Goal: Find specific page/section: Find specific page/section

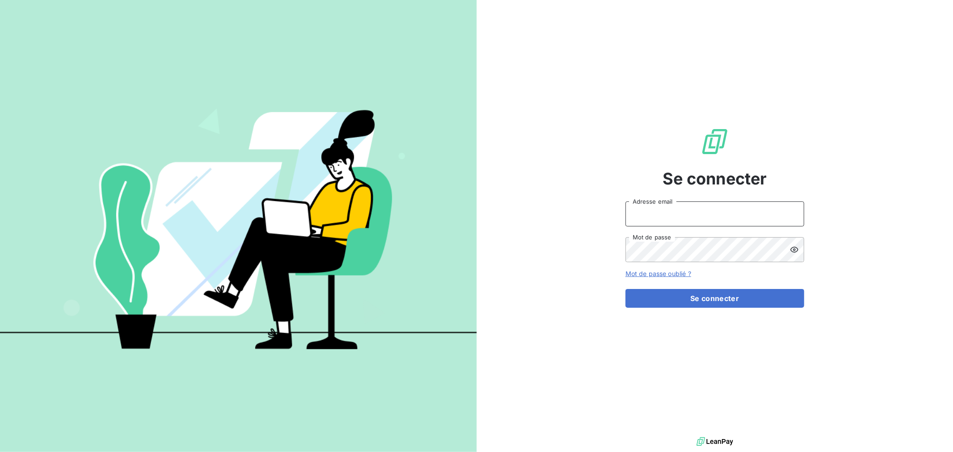
click at [724, 212] on input "Adresse email" at bounding box center [714, 213] width 179 height 25
type input "slamy@groupe-ovalt.com"
click at [722, 235] on div "slamy@groupe-ovalt.com Adresse email Mot de passe" at bounding box center [714, 231] width 179 height 61
click at [625, 289] on button "Se connecter" at bounding box center [714, 298] width 179 height 19
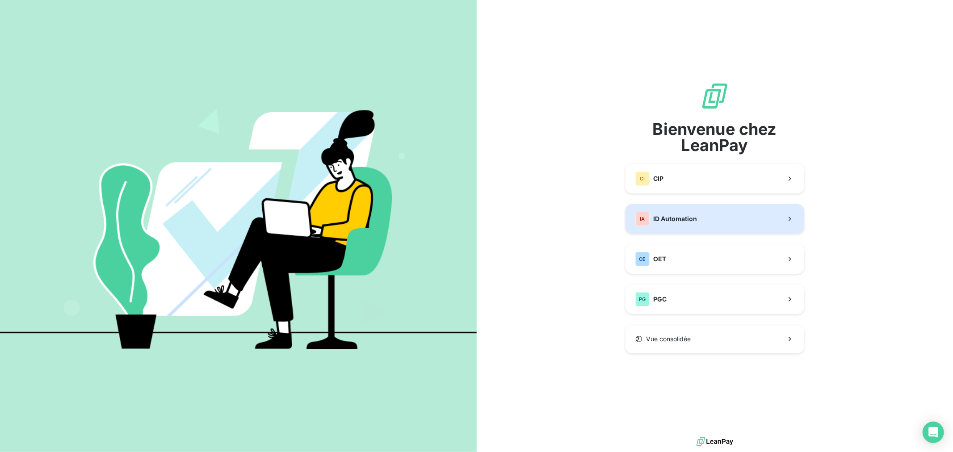
click at [676, 219] on span "ID Automation" at bounding box center [675, 218] width 44 height 9
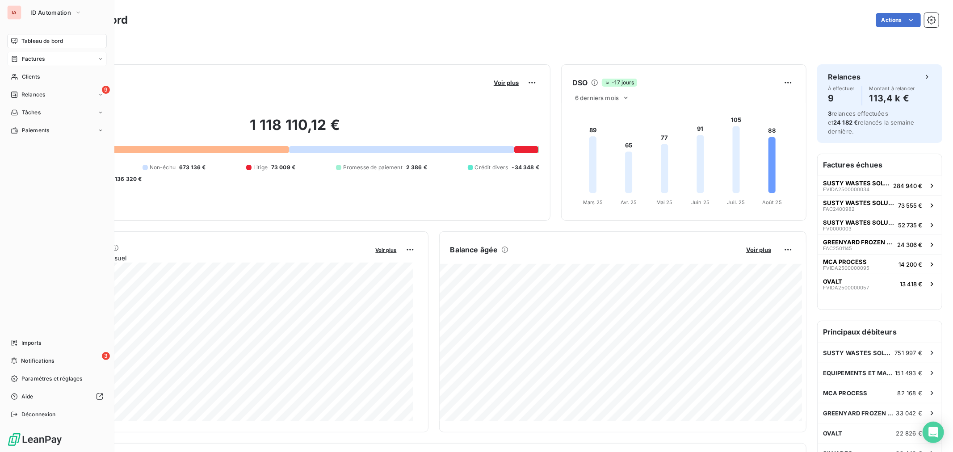
click at [38, 56] on span "Factures" at bounding box center [33, 59] width 23 height 8
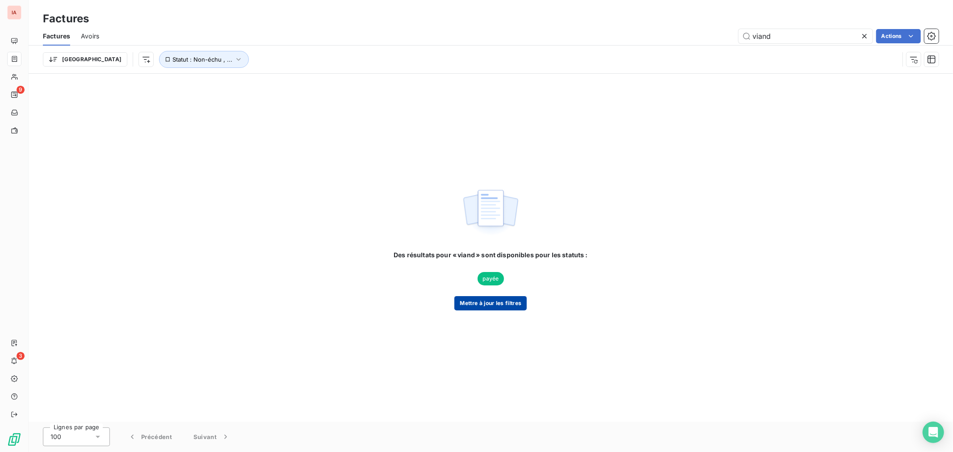
type input "viand"
click at [513, 301] on button "Mettre à jour les filtres" at bounding box center [490, 303] width 72 height 14
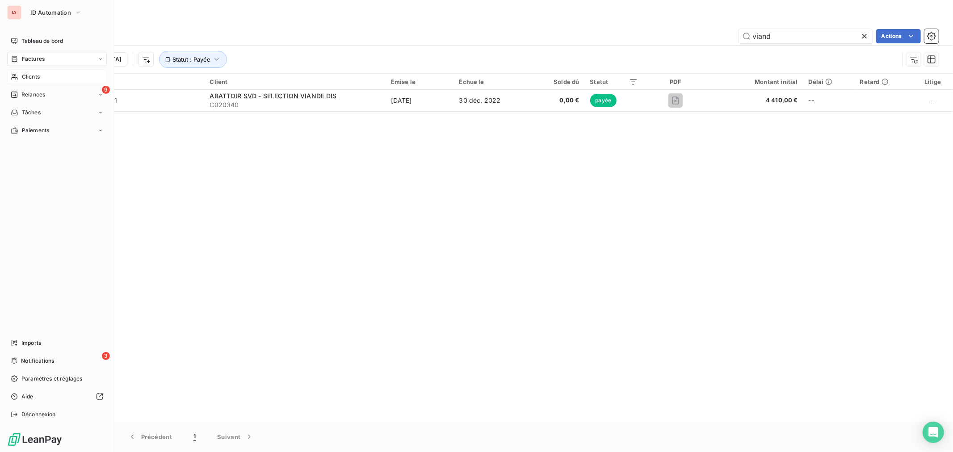
click at [12, 74] on icon at bounding box center [15, 76] width 8 height 7
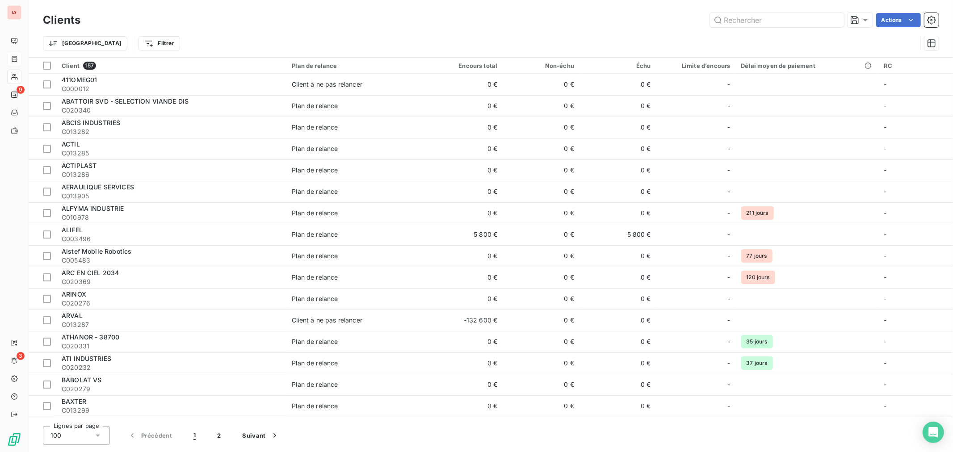
type input "i"
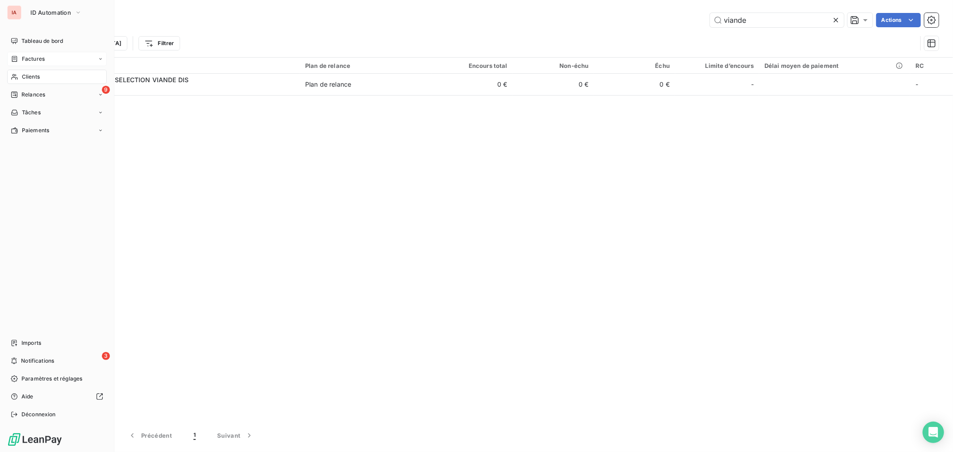
type input "viande"
click at [29, 64] on div "Factures" at bounding box center [57, 59] width 100 height 14
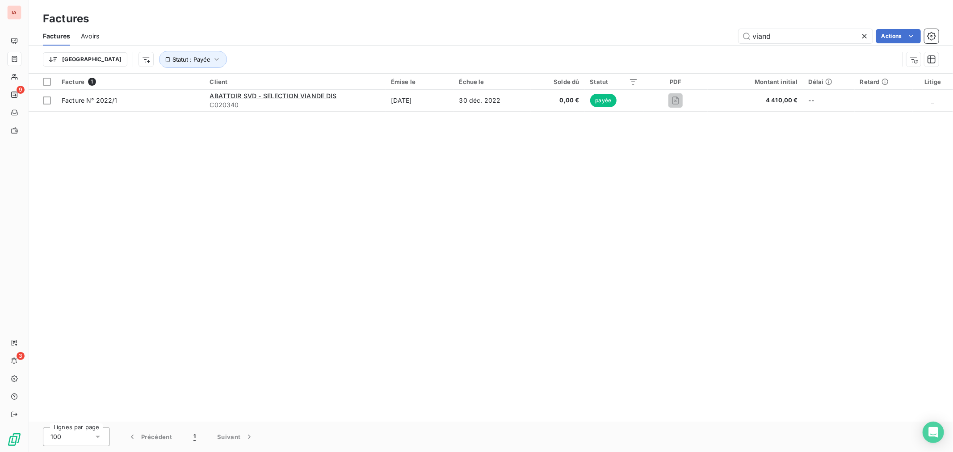
drag, startPoint x: 779, startPoint y: 29, endPoint x: 668, endPoint y: 40, distance: 111.3
click at [684, 36] on div "viand Actions" at bounding box center [524, 36] width 828 height 14
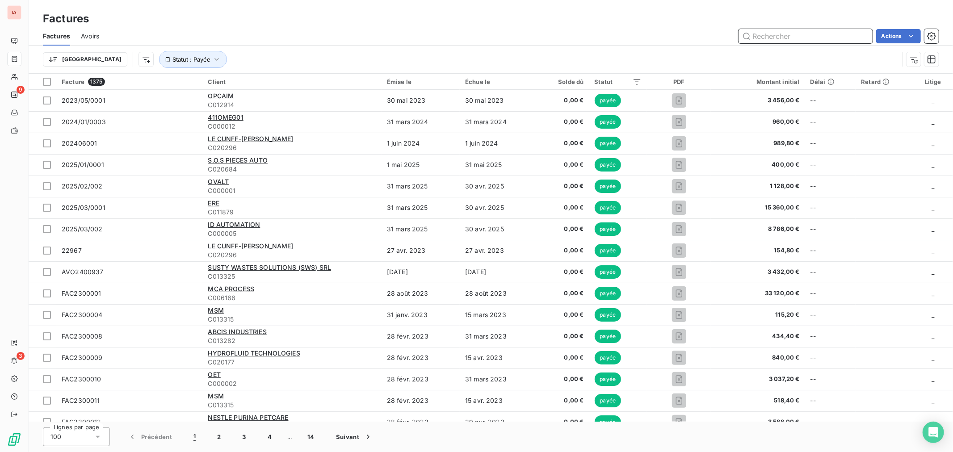
paste input "2500000140"
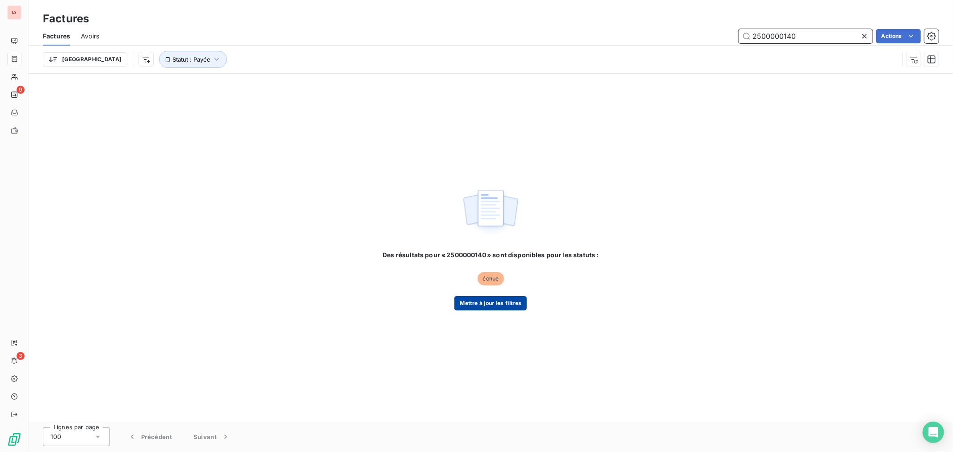
type input "2500000140"
click at [521, 302] on button "Mettre à jour les filtres" at bounding box center [490, 303] width 72 height 14
